Goal: Information Seeking & Learning: Understand process/instructions

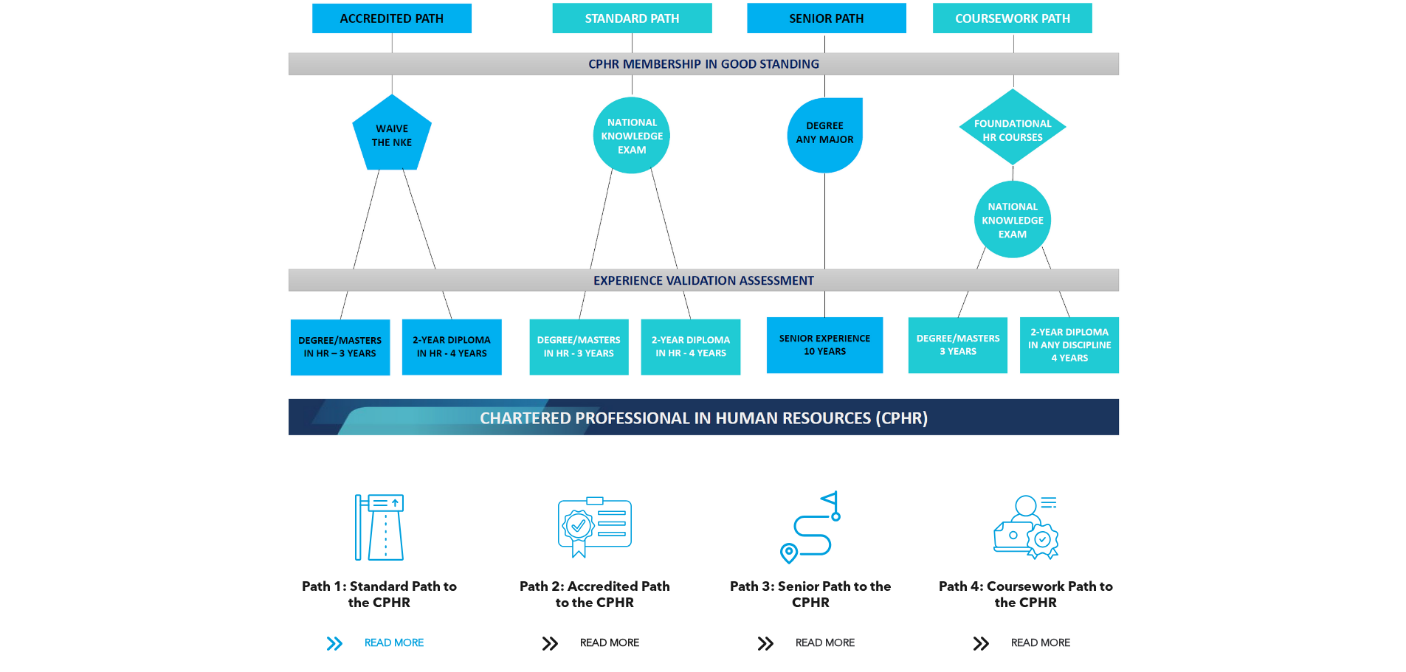
scroll to position [1353, 0]
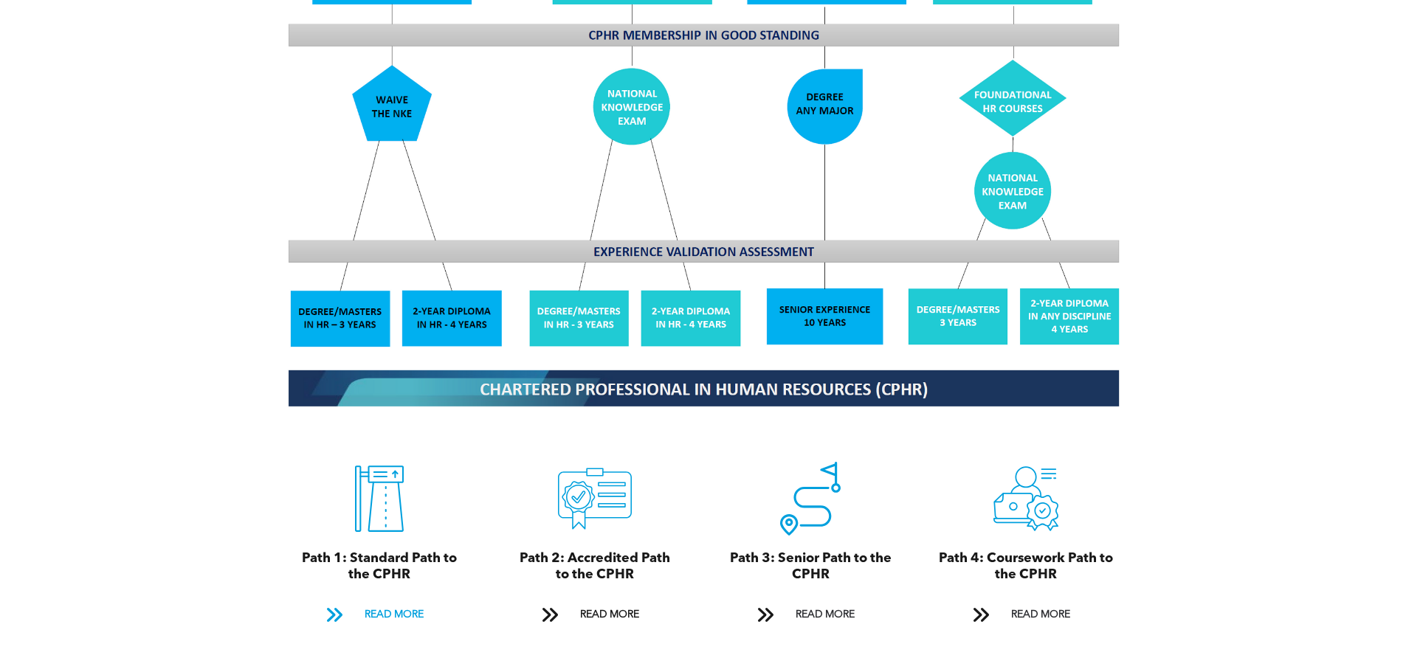
click at [393, 601] on span "READ MORE" at bounding box center [393, 614] width 69 height 27
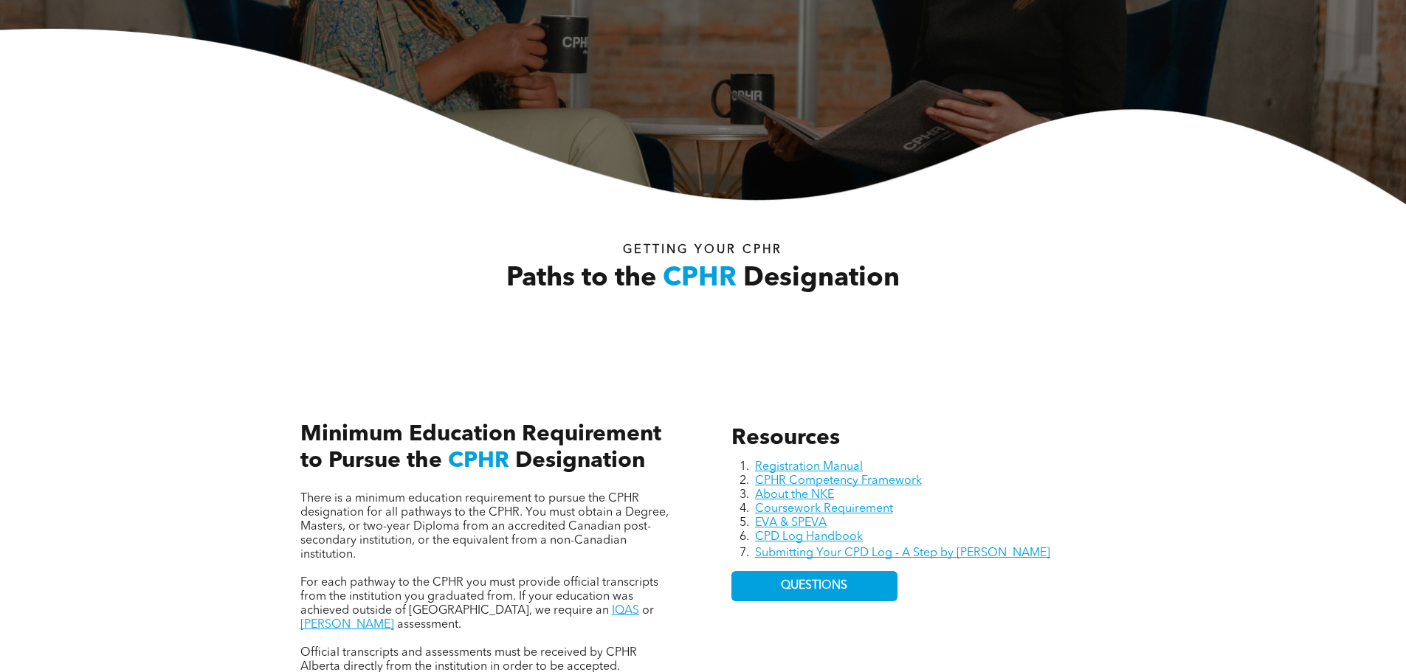
scroll to position [368, 0]
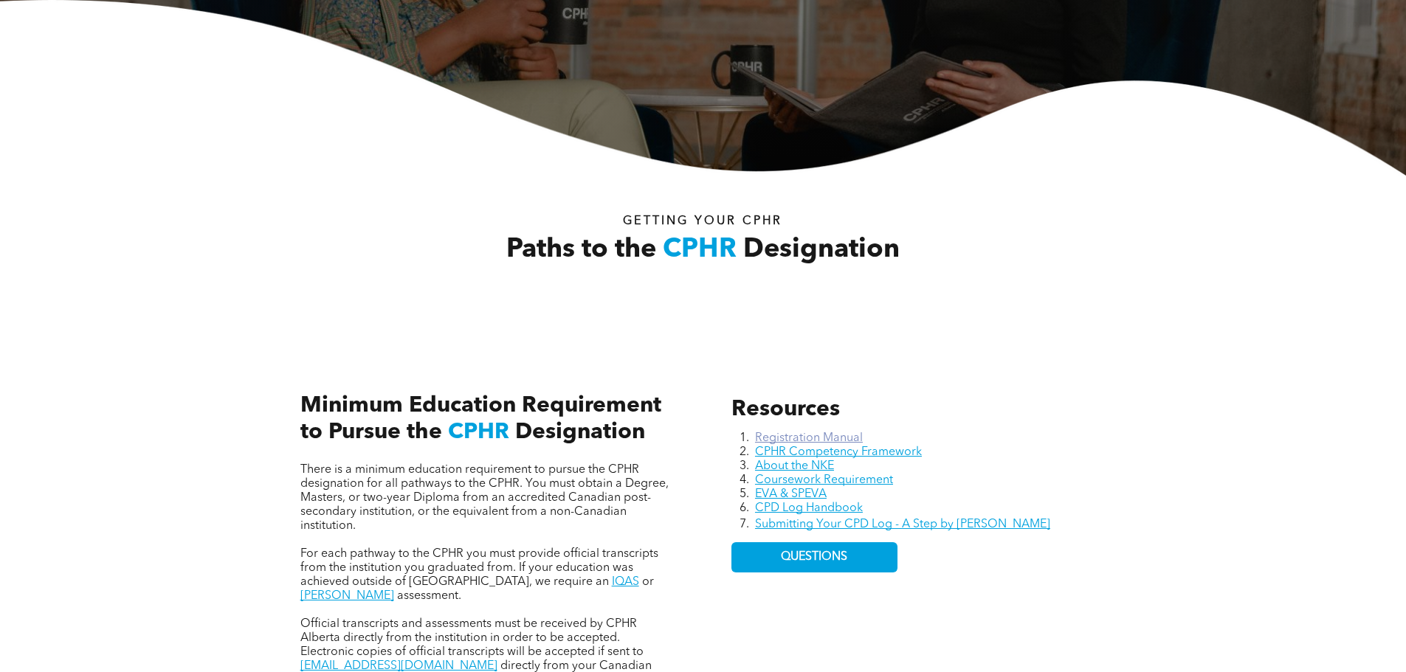
click at [811, 432] on link "Registration Manual" at bounding box center [809, 438] width 108 height 12
click at [867, 475] on link "Coursework Requirement" at bounding box center [824, 481] width 138 height 12
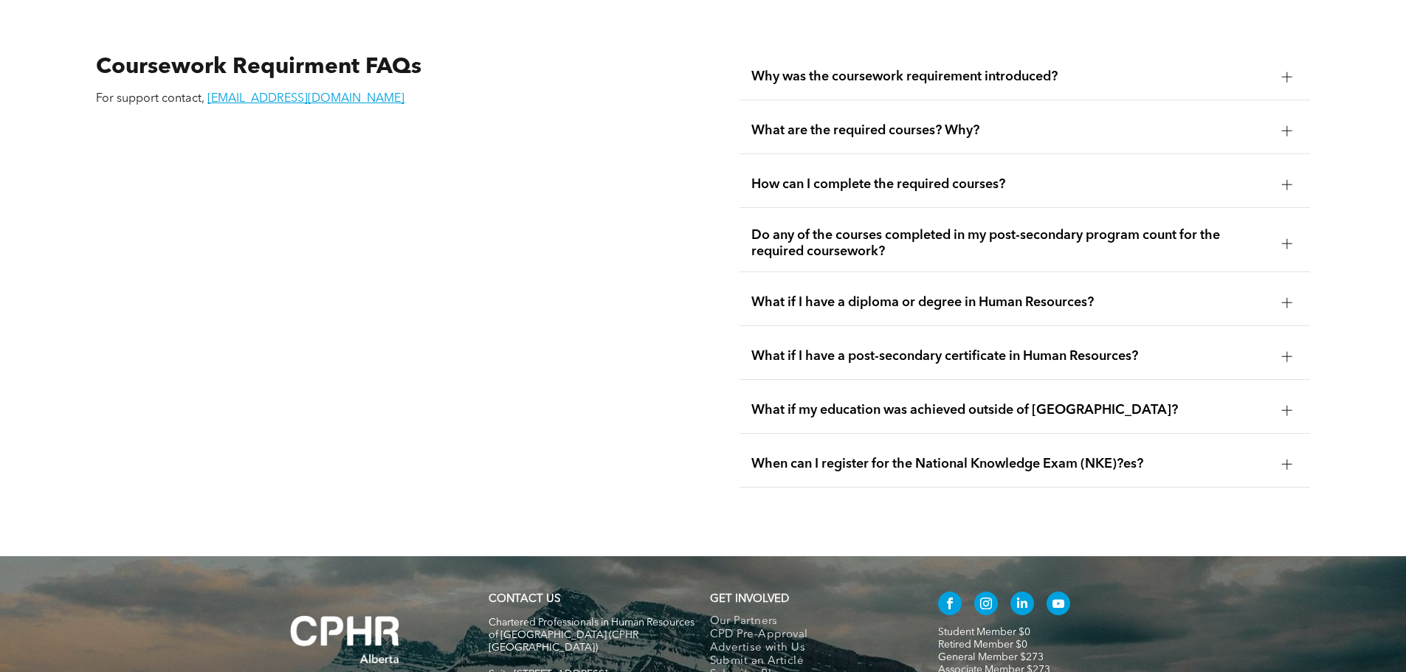
scroll to position [2706, 0]
